Goal: Book appointment/travel/reservation

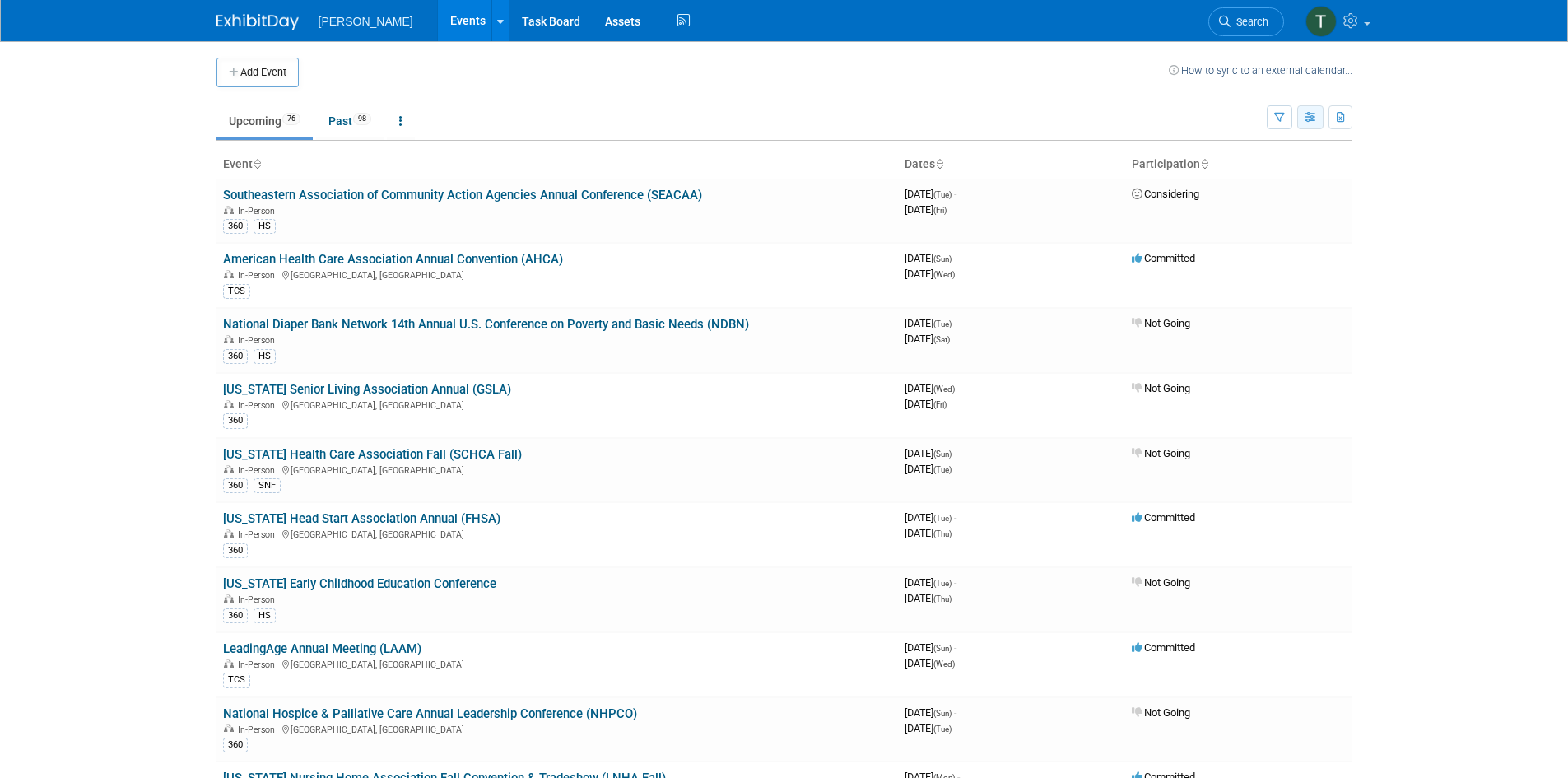
click at [1303, 119] on button "button" at bounding box center [1310, 118] width 26 height 24
click at [1255, 225] on link "Calendar View" at bounding box center [1241, 226] width 138 height 23
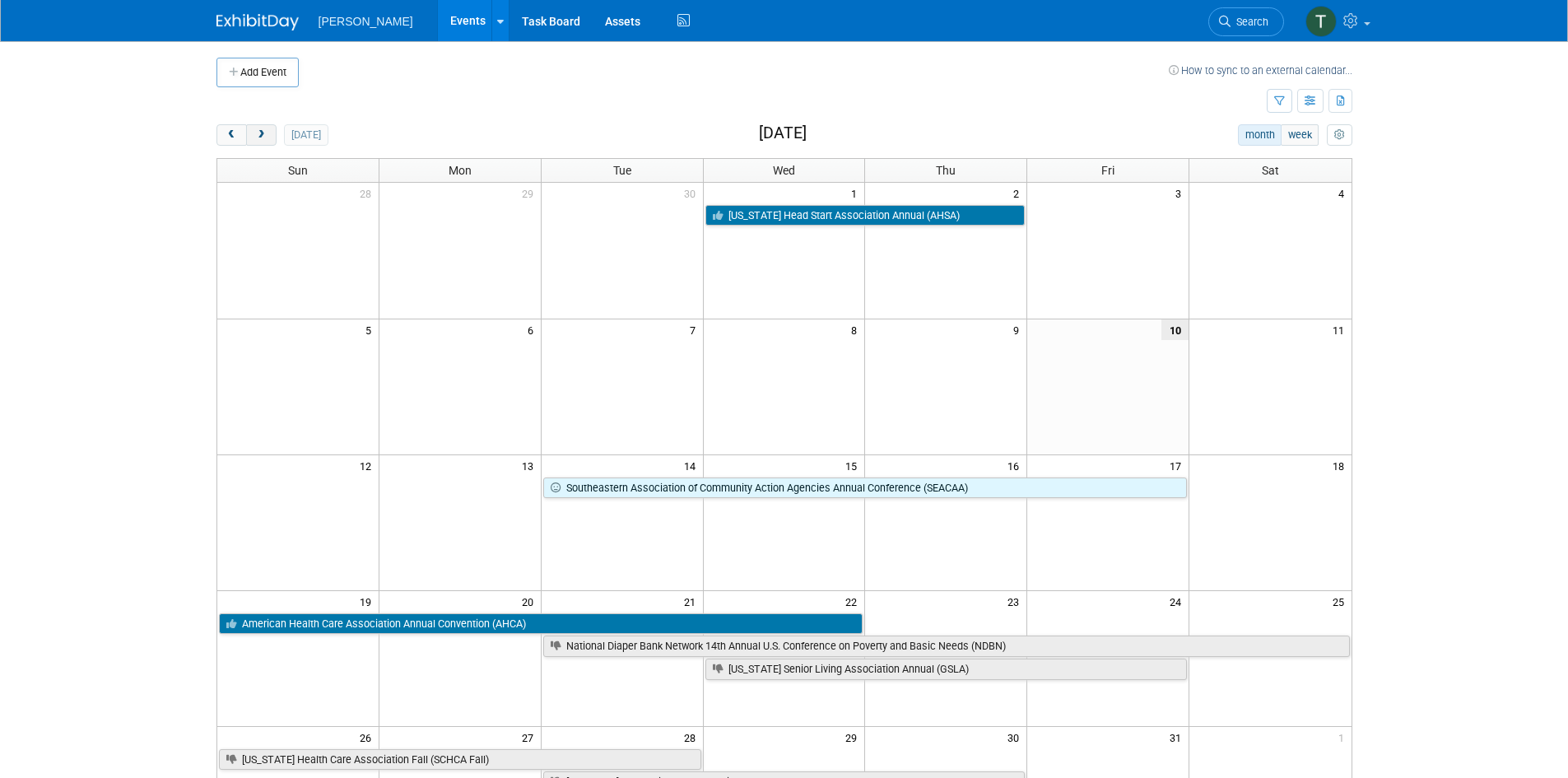
click at [266, 135] on span "next" at bounding box center [261, 135] width 12 height 10
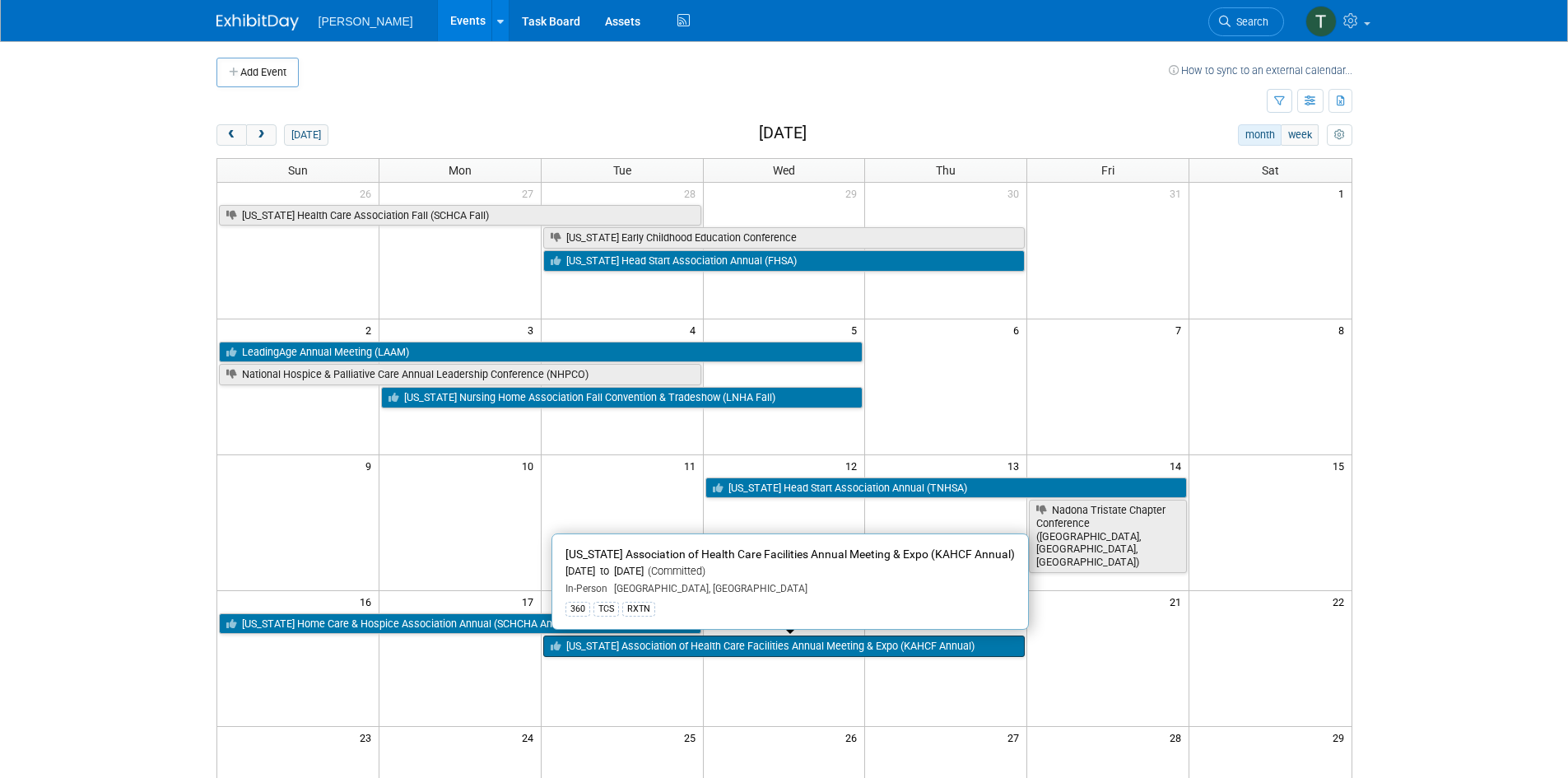
click at [779, 648] on link "[US_STATE] Association of Health Care Facilities Annual Meeting & Expo (KAHCF A…" at bounding box center [785, 646] width 482 height 22
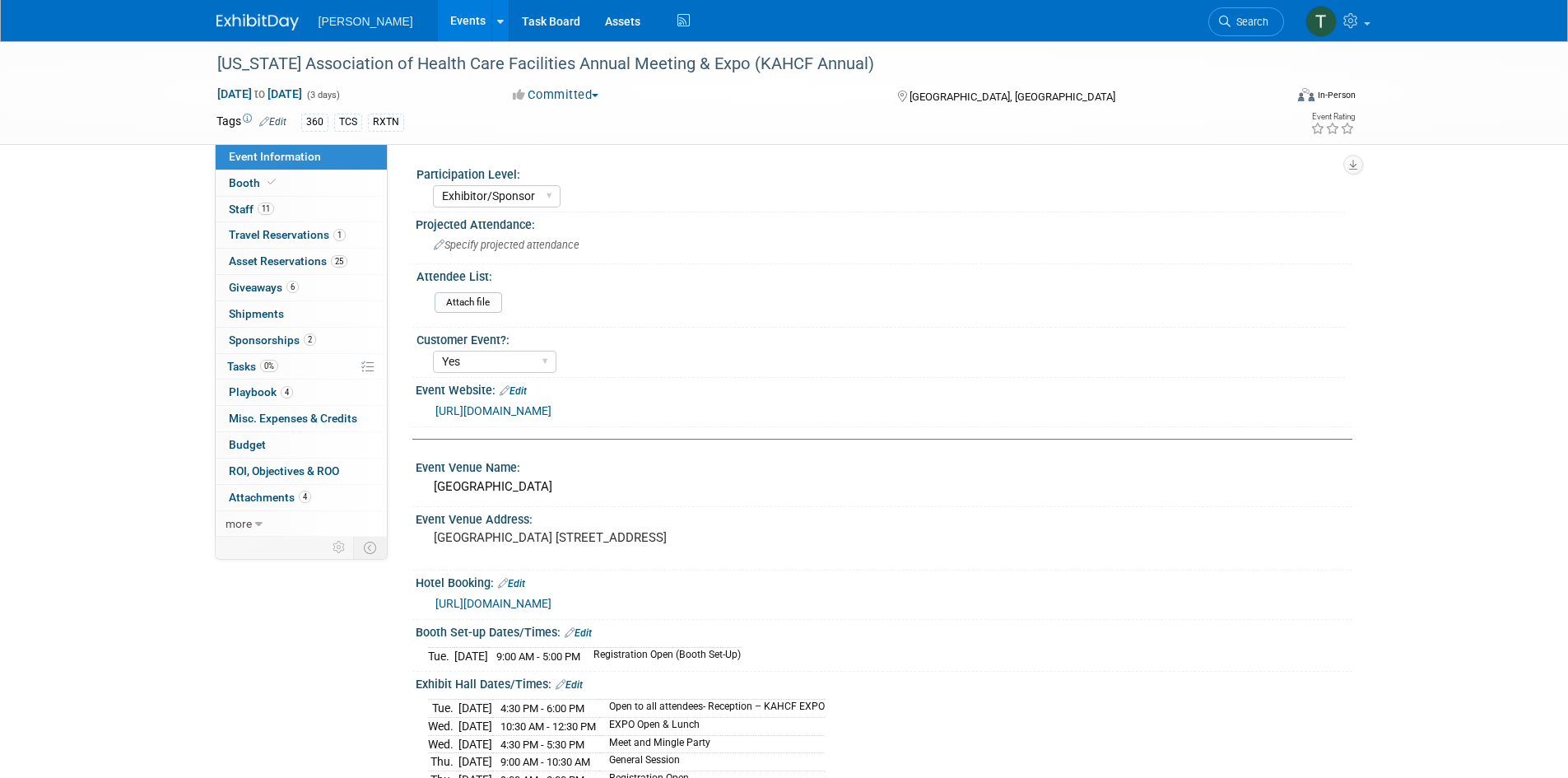
select select "Exhibitor/Sponsor"
select select "Yes"
click at [276, 238] on span "Travel Reservations 1" at bounding box center [287, 234] width 117 height 13
